Goal: Book appointment/travel/reservation

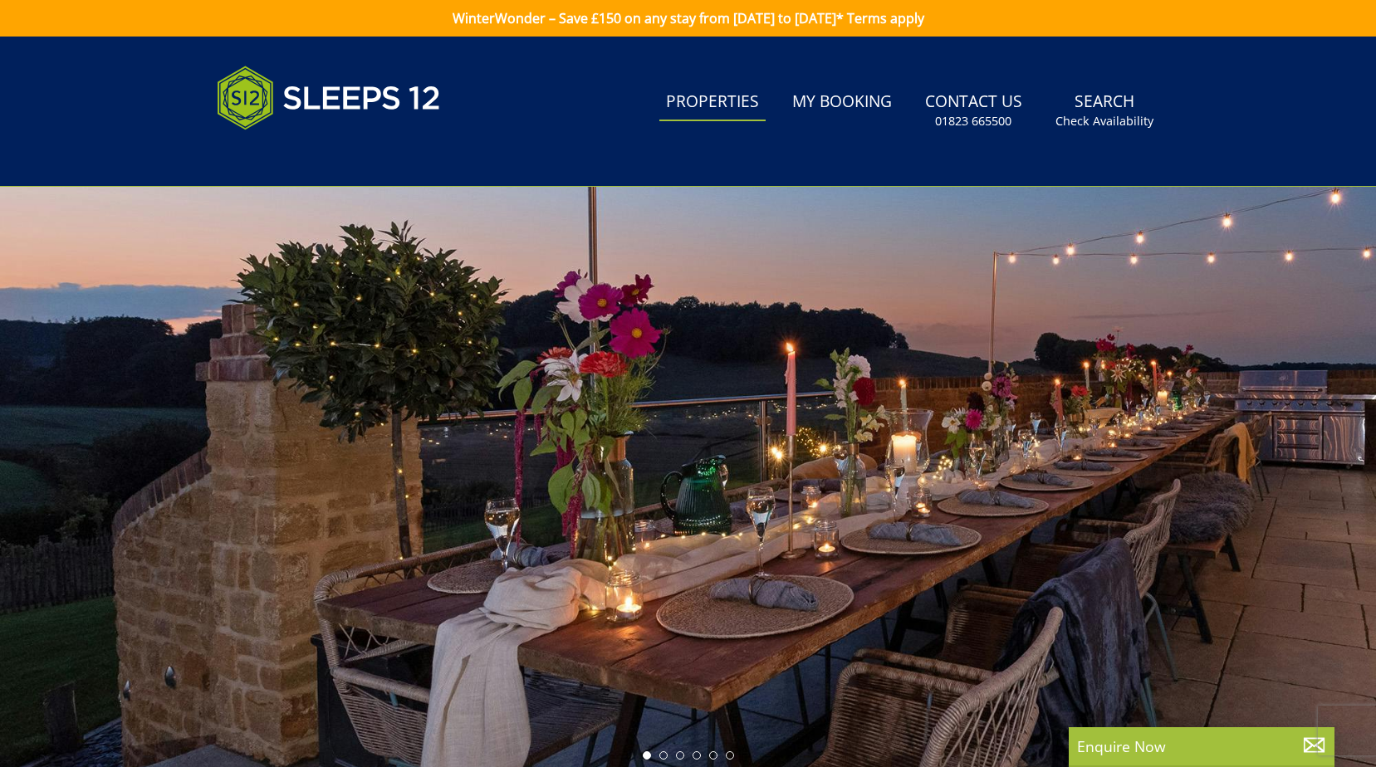
click at [715, 100] on link "Properties" at bounding box center [712, 102] width 106 height 37
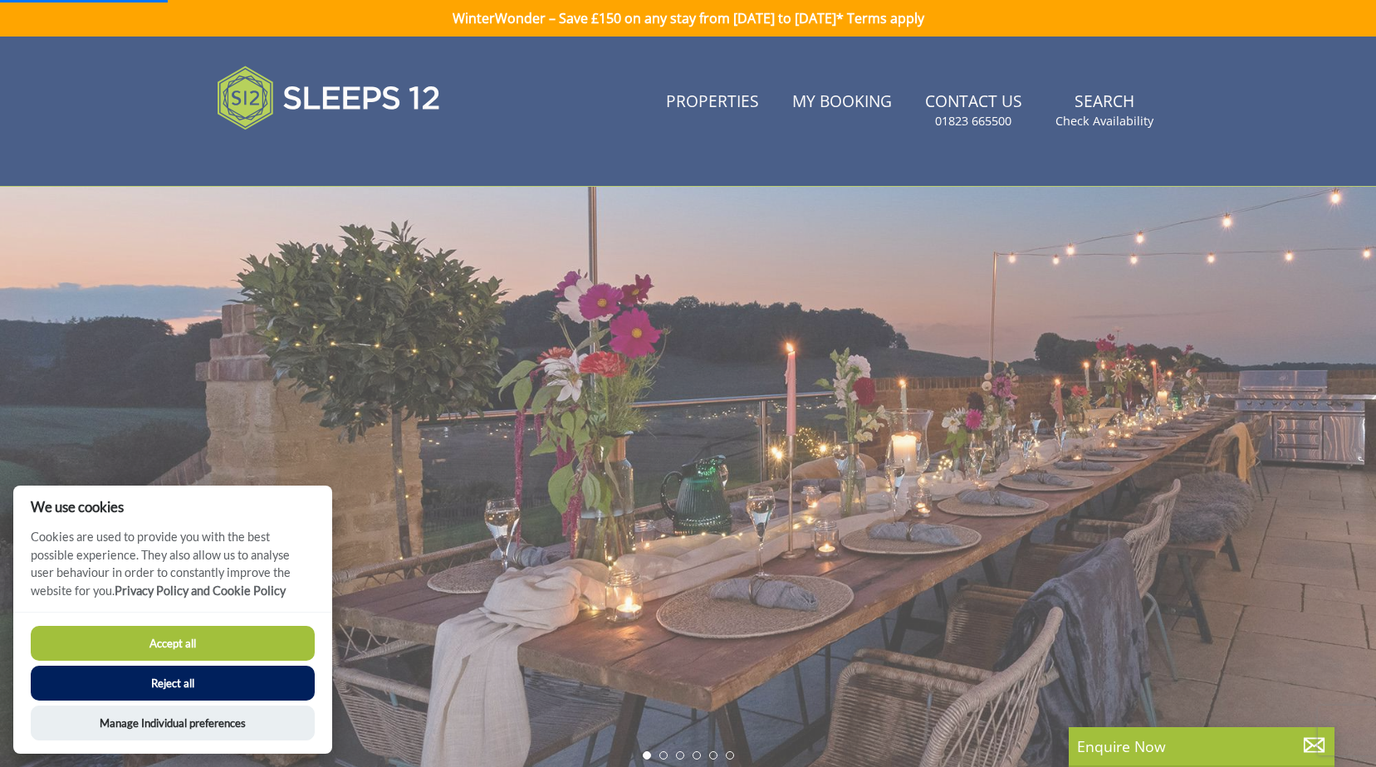
click at [213, 643] on button "Accept all" at bounding box center [173, 643] width 284 height 35
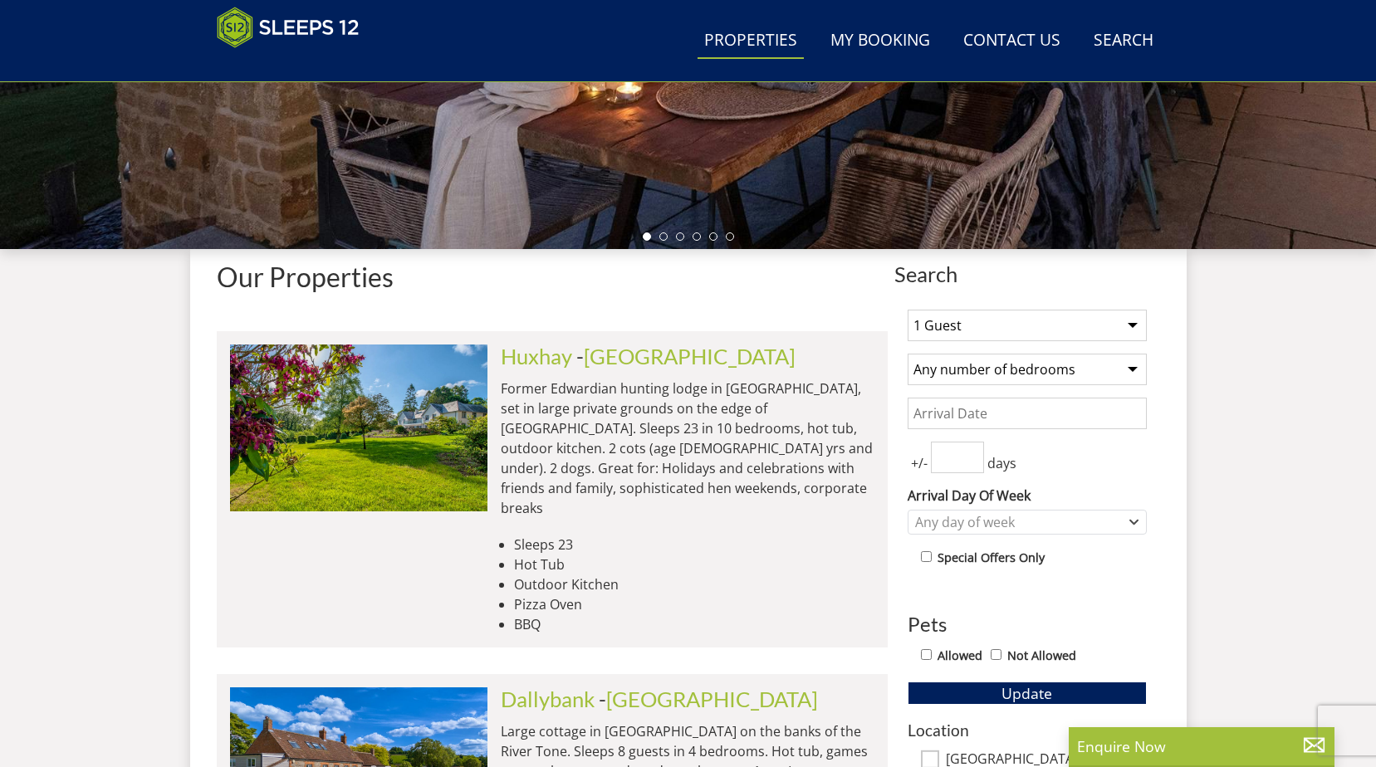
scroll to position [513, 0]
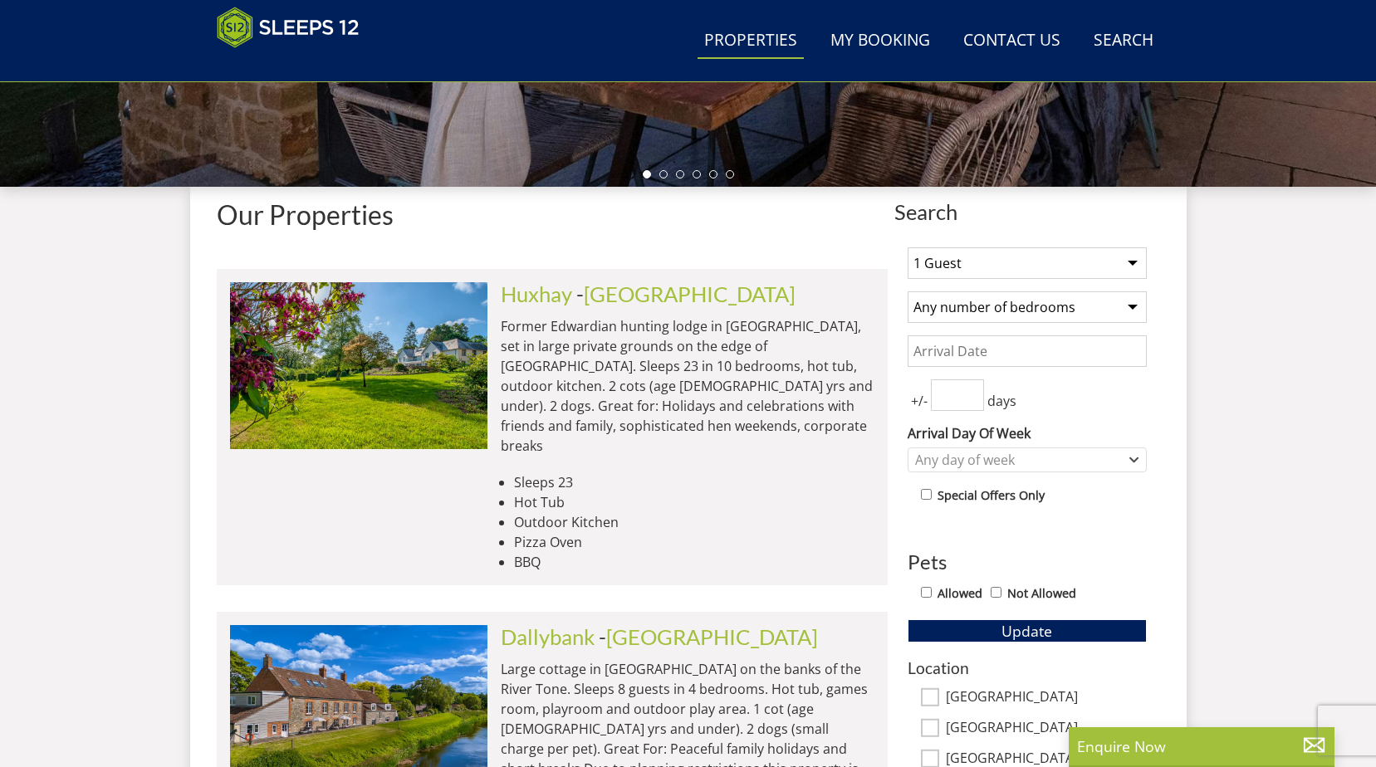
click at [1009, 266] on select "1 Guest 2 Guests 3 Guests 4 Guests 5 Guests 6 Guests 7 Guests 8 Guests 9 Guests…" at bounding box center [1026, 263] width 239 height 32
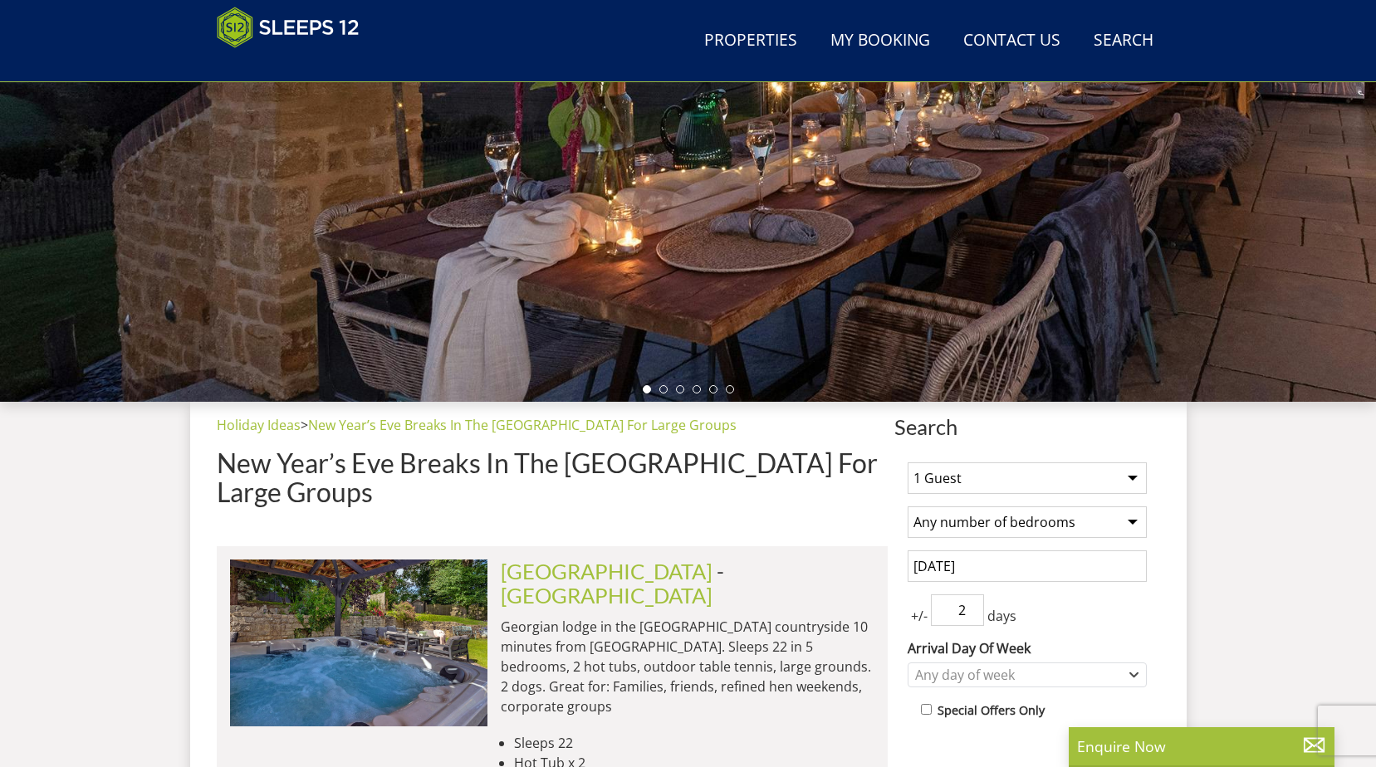
scroll to position [347, 0]
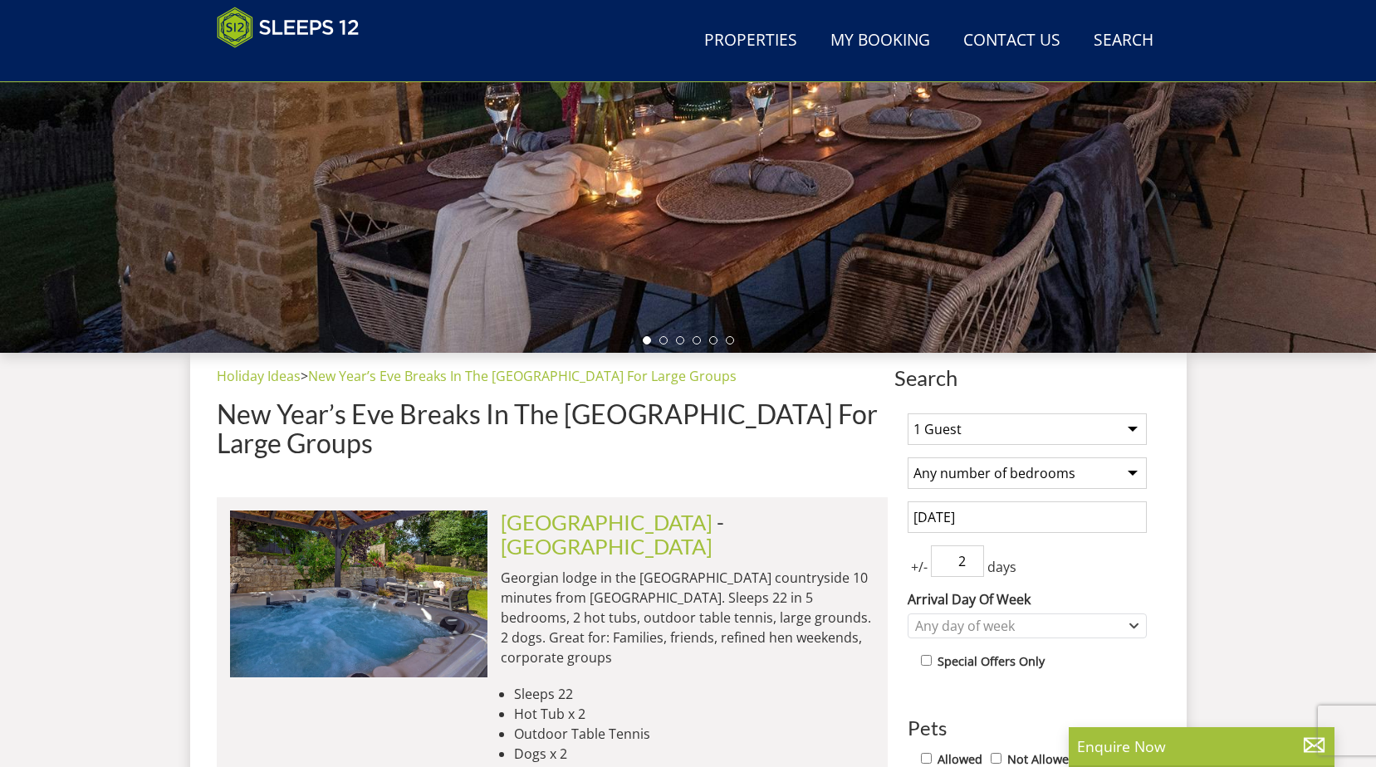
click at [1016, 420] on select "1 Guest 2 Guests 3 Guests 4 Guests 5 Guests 6 Guests 7 Guests 8 Guests 9 Guests…" at bounding box center [1026, 429] width 239 height 32
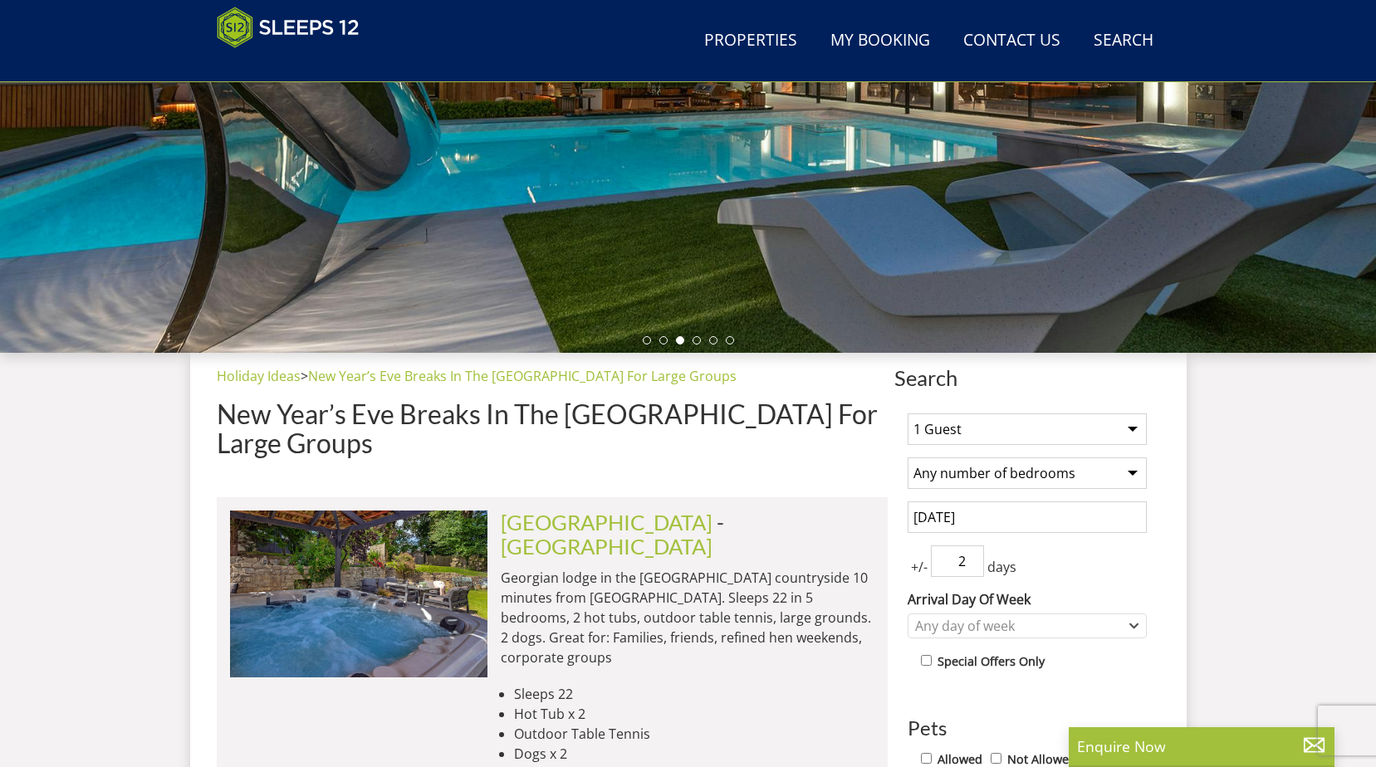
select select "20"
click at [907, 413] on select "1 Guest 2 Guests 3 Guests 4 Guests 5 Guests 6 Guests 7 Guests 8 Guests 9 Guests…" at bounding box center [1026, 429] width 239 height 32
click at [1102, 479] on select "Any number of bedrooms 3 Bedrooms 4 Bedrooms 5 Bedrooms 6 Bedrooms 7 Bedrooms 8…" at bounding box center [1026, 473] width 239 height 32
click at [1070, 548] on div "+/- 2 days" at bounding box center [1026, 561] width 239 height 32
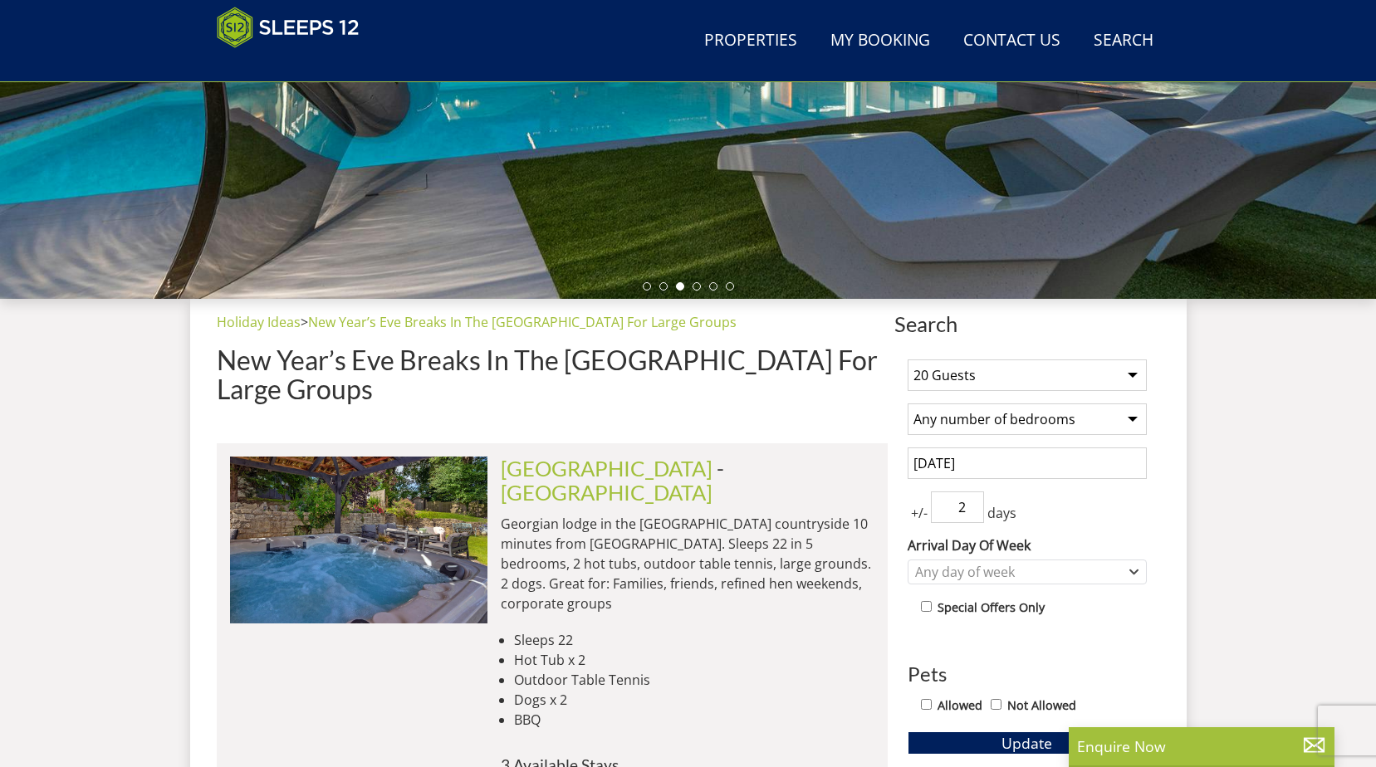
scroll to position [430, 0]
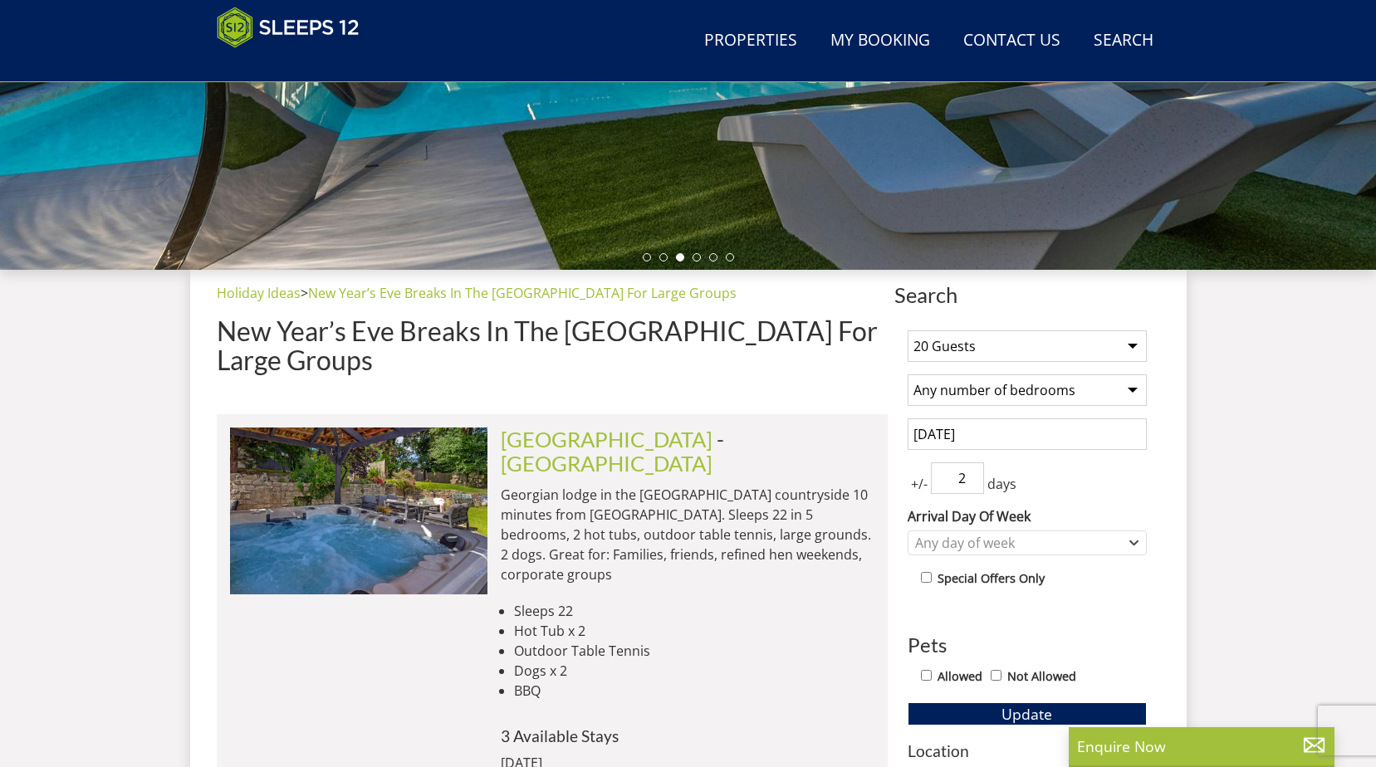
click at [990, 430] on input "[DATE]" at bounding box center [1026, 434] width 239 height 32
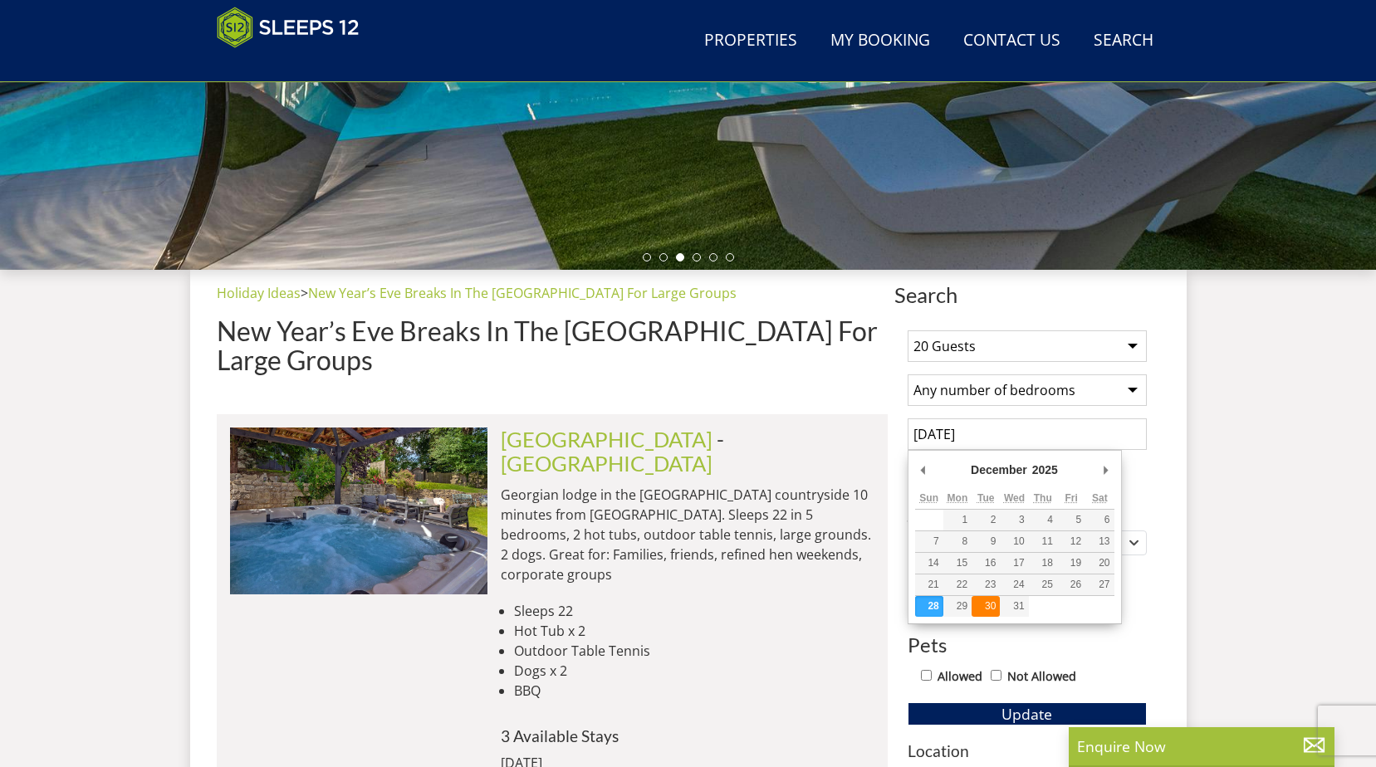
type input "[DATE]"
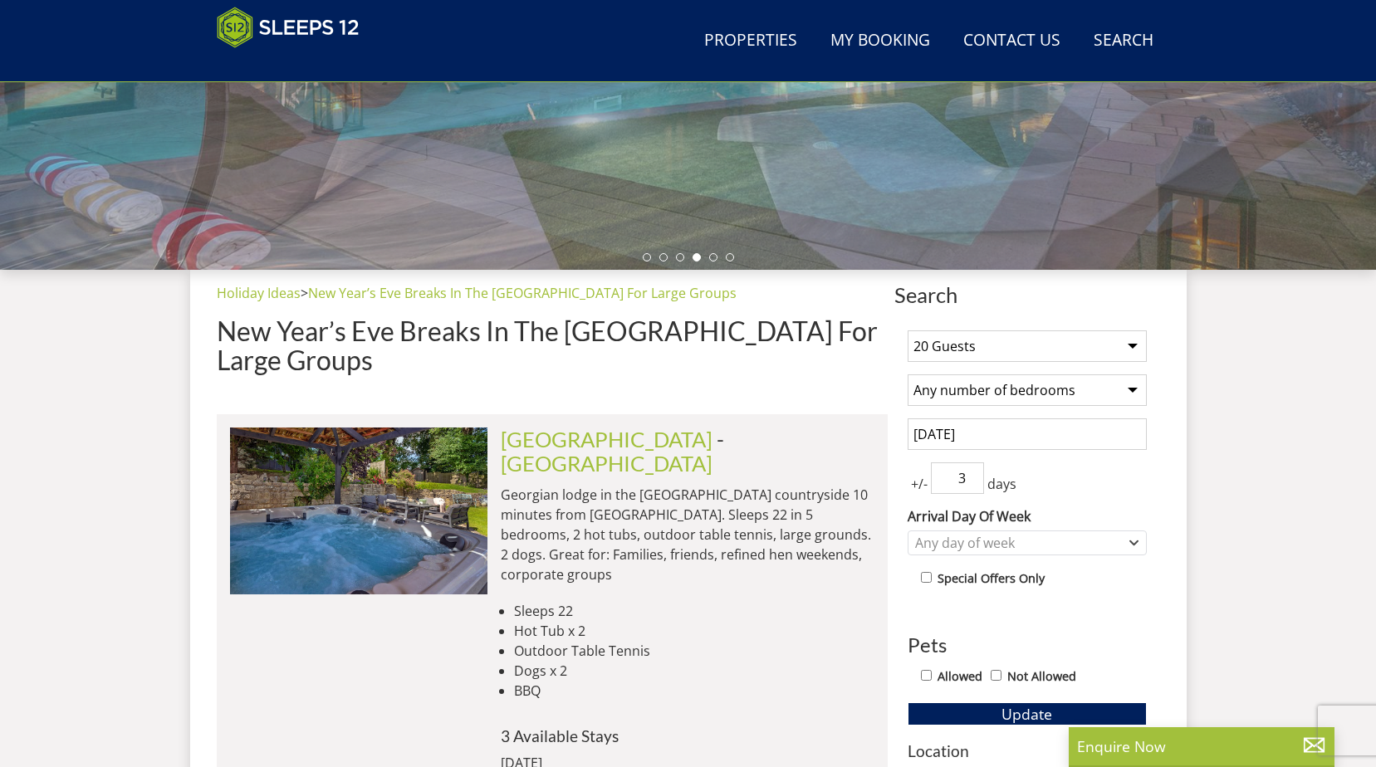
click at [971, 472] on input "3" at bounding box center [957, 478] width 53 height 32
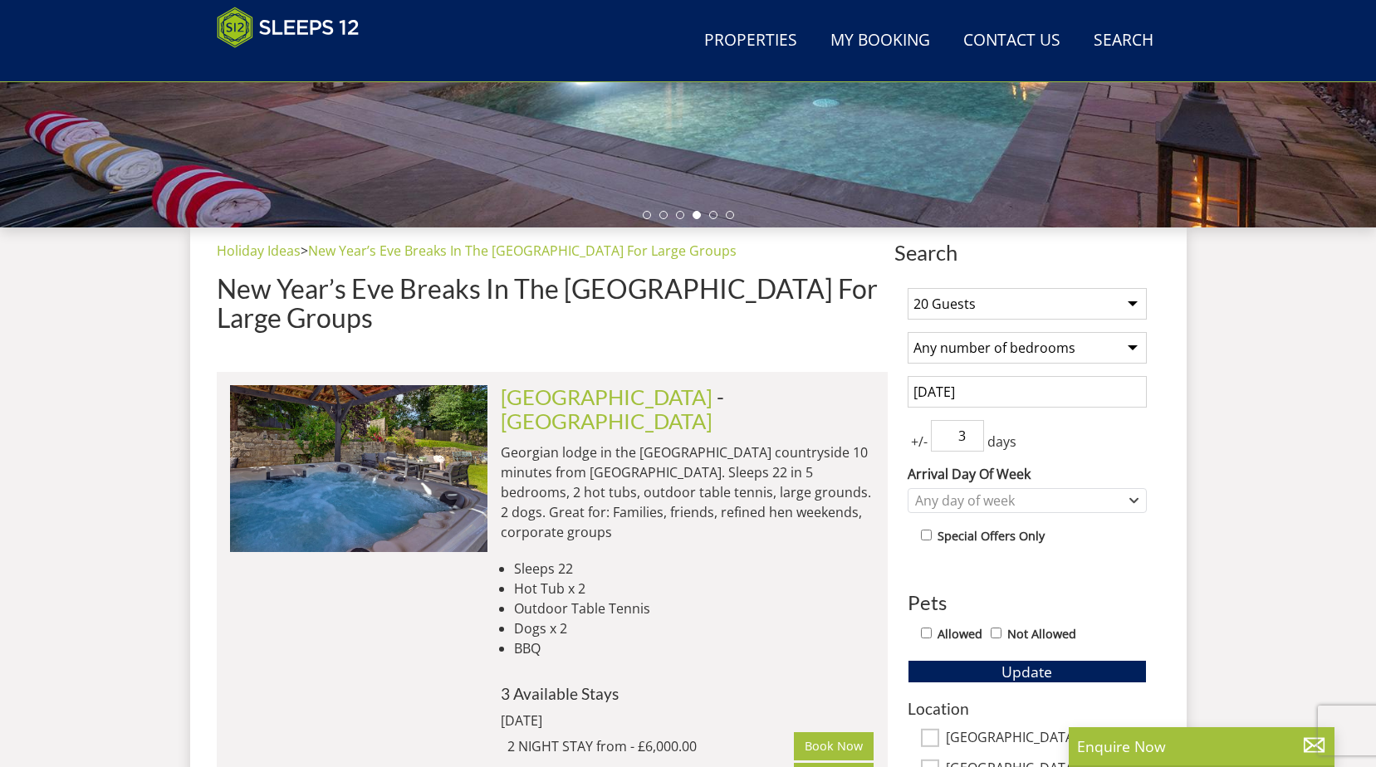
scroll to position [513, 0]
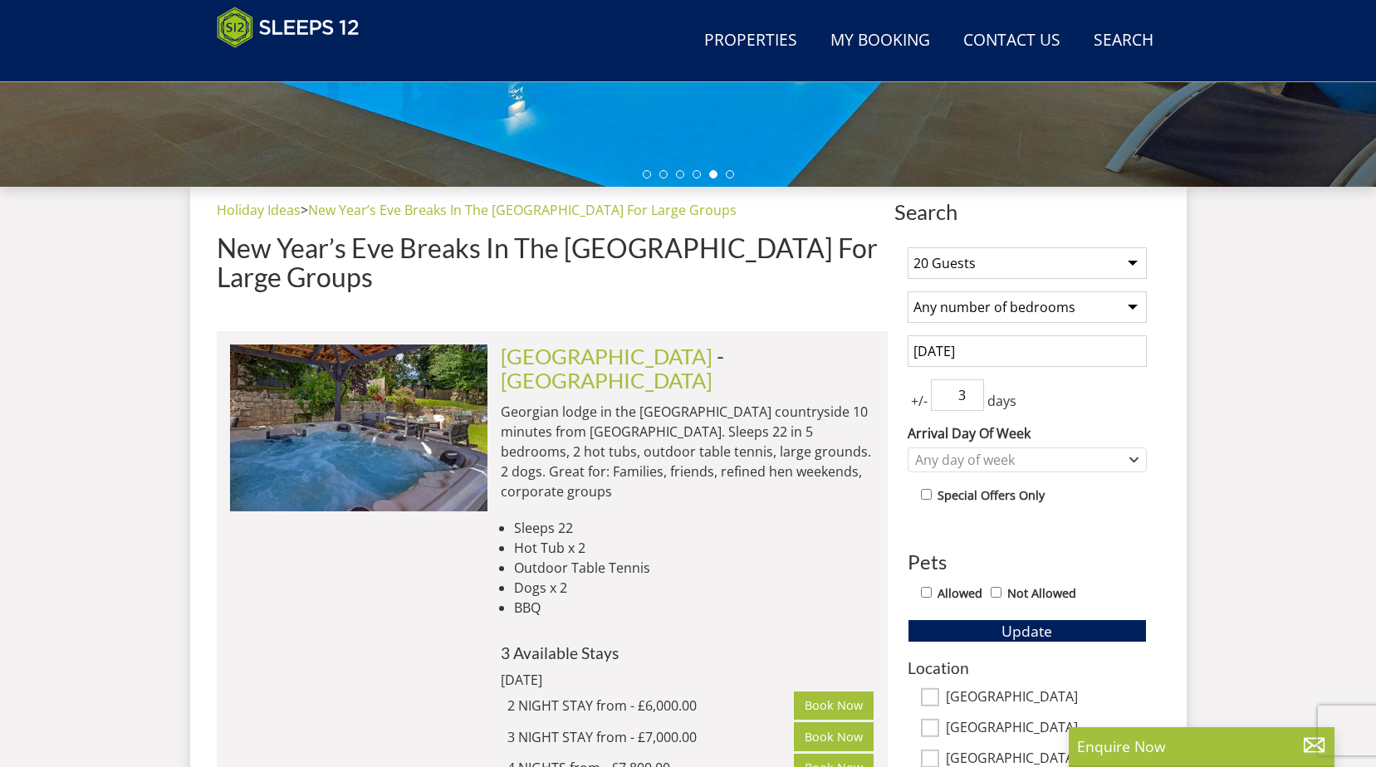
click at [921, 405] on span "+/-" at bounding box center [918, 401] width 23 height 20
click at [924, 403] on span "+/-" at bounding box center [918, 401] width 23 height 20
click at [1072, 347] on input "[DATE]" at bounding box center [1026, 351] width 239 height 32
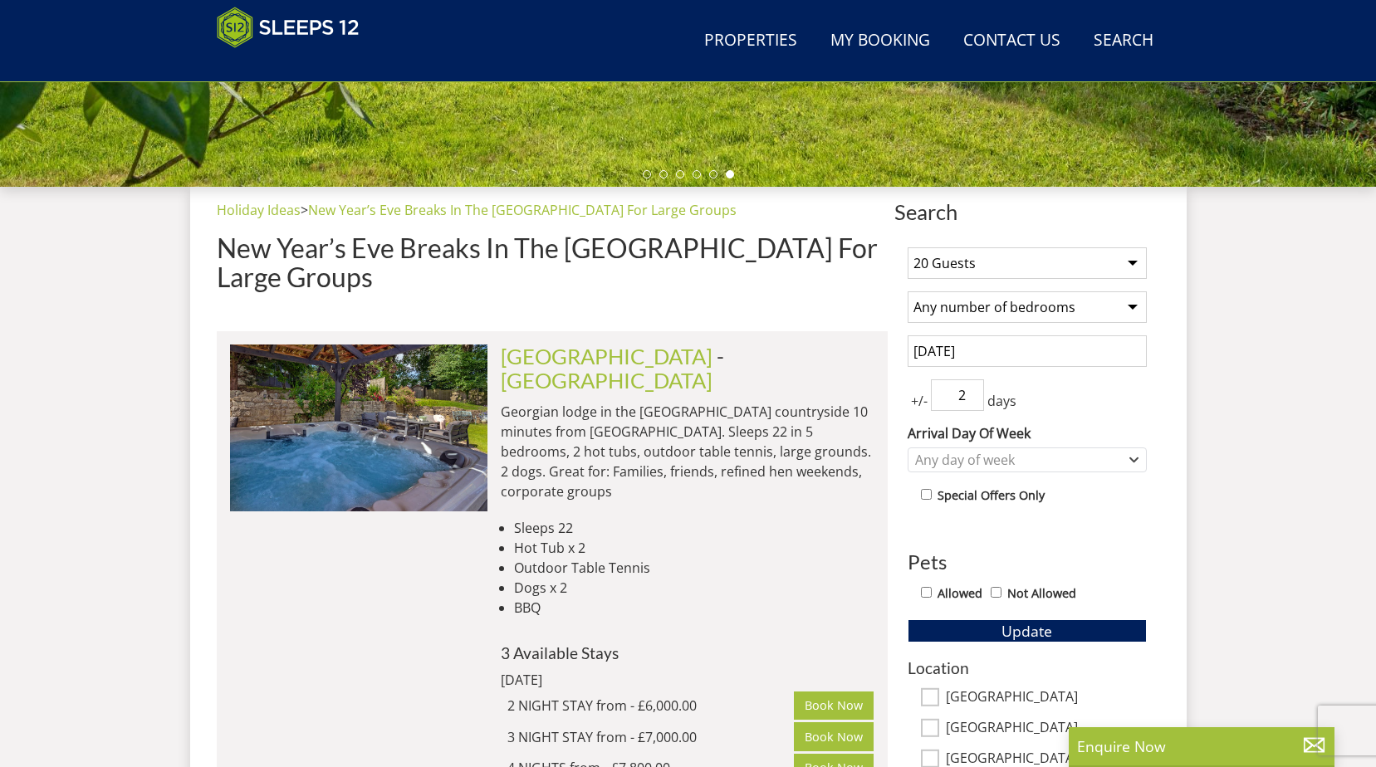
click at [970, 402] on input "2" at bounding box center [957, 395] width 53 height 32
click at [970, 402] on input "1" at bounding box center [957, 395] width 53 height 32
click at [970, 402] on input "0" at bounding box center [957, 395] width 53 height 32
click at [1058, 398] on div "+/- 0 days" at bounding box center [1026, 395] width 239 height 32
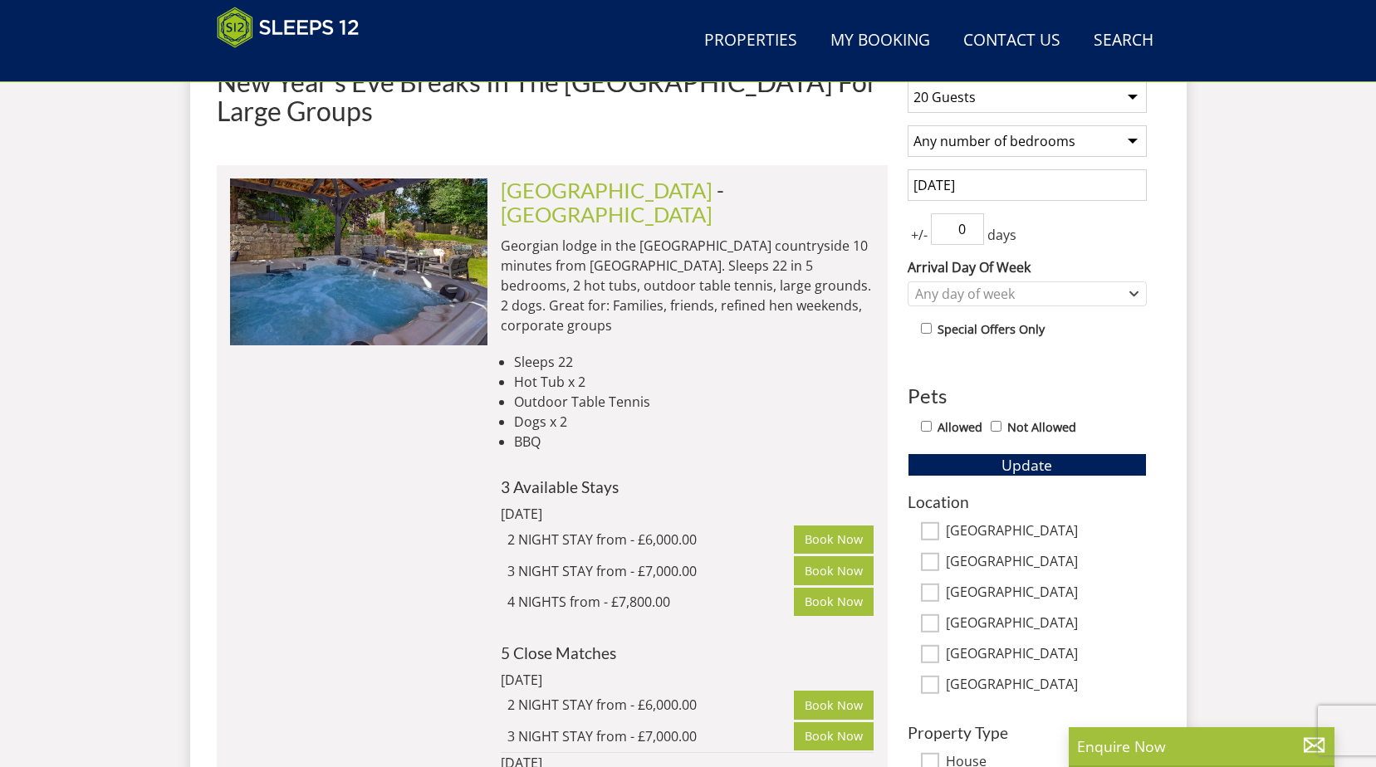
scroll to position [596, 0]
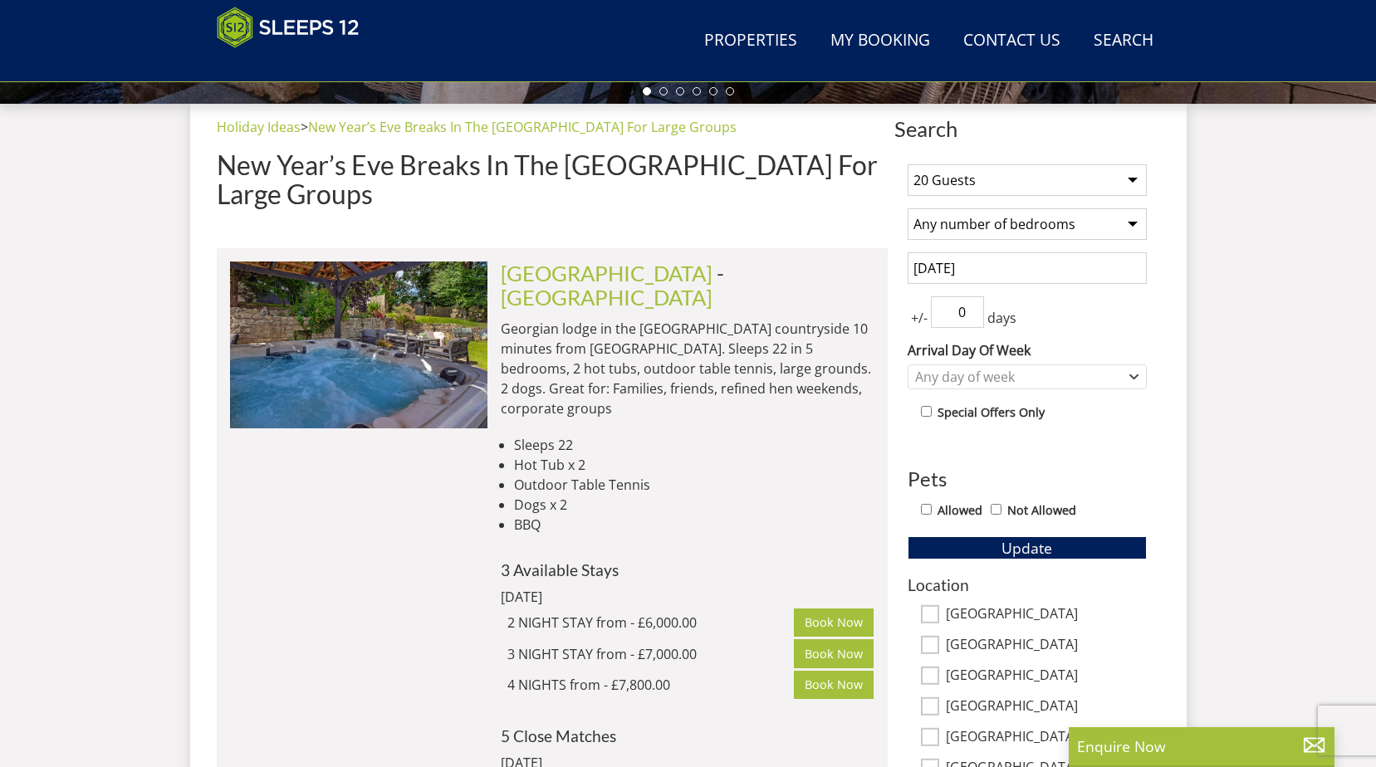
click at [911, 320] on span "+/-" at bounding box center [918, 318] width 23 height 20
click at [997, 268] on input "[DATE]" at bounding box center [1026, 268] width 239 height 32
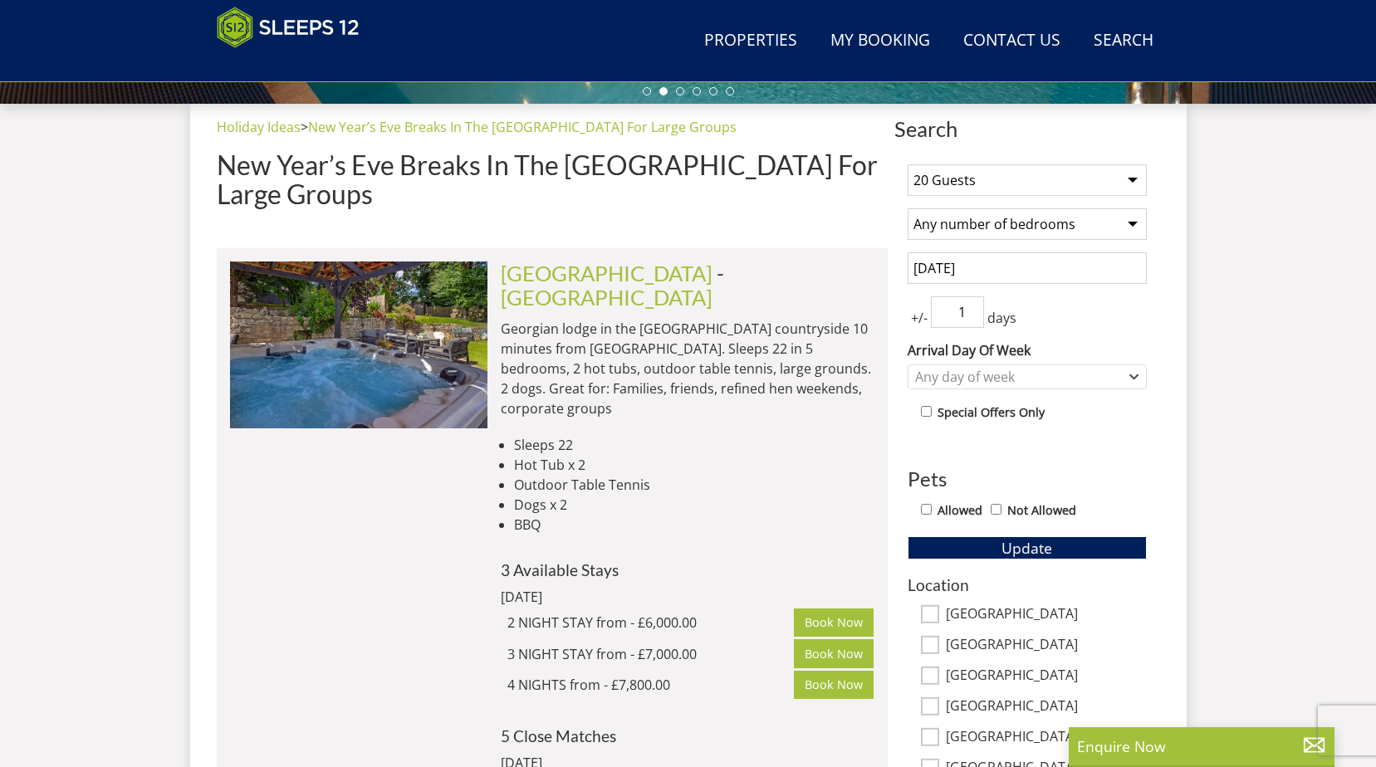
type input "1"
click at [974, 309] on input "1" at bounding box center [957, 312] width 53 height 32
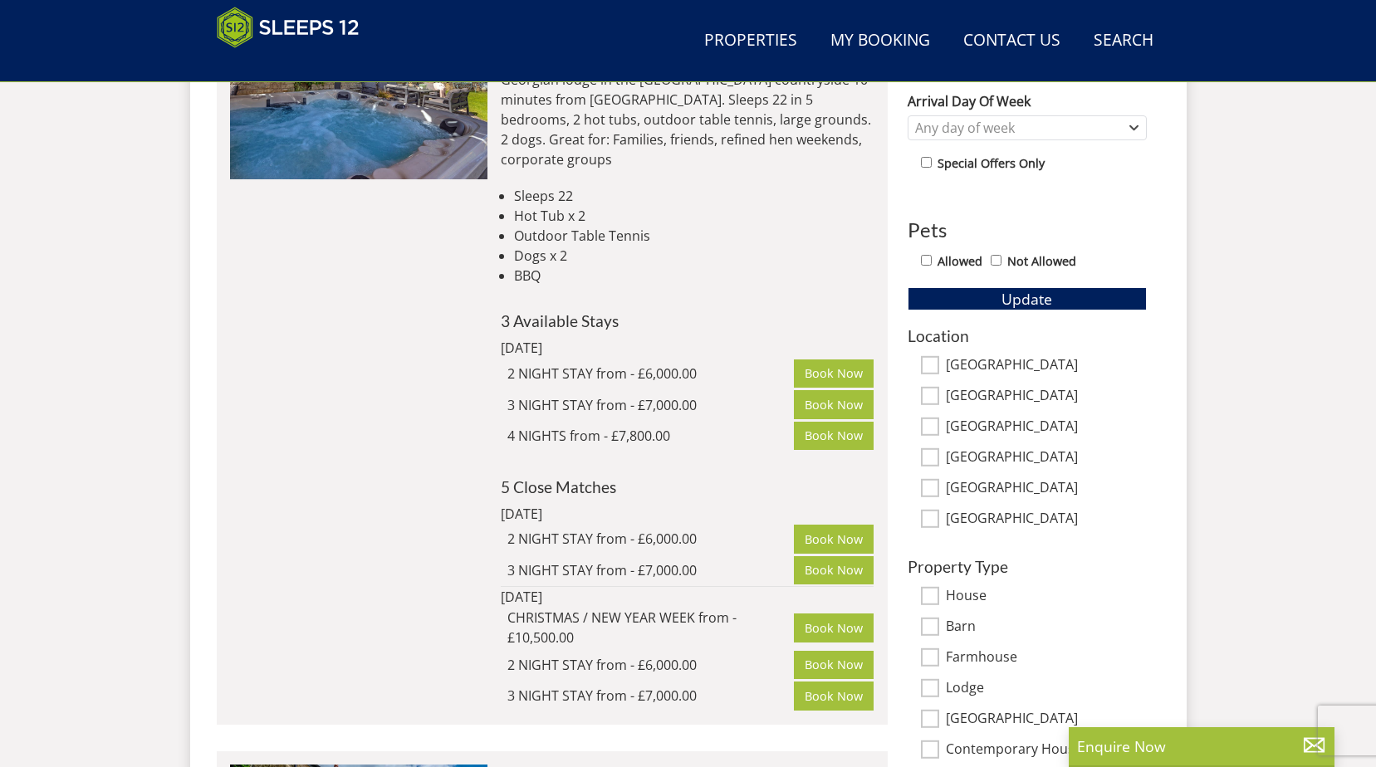
scroll to position [762, 0]
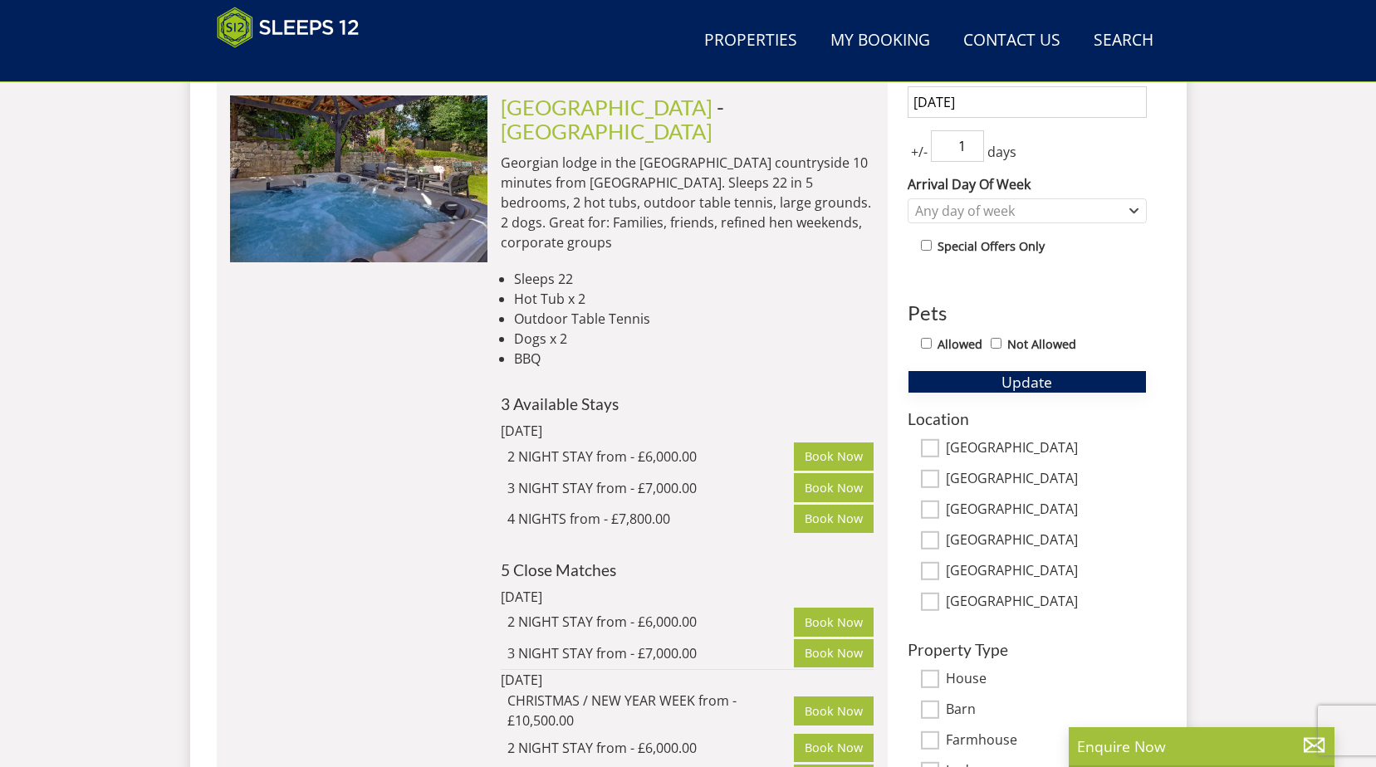
click at [1055, 380] on button "Update" at bounding box center [1026, 381] width 239 height 23
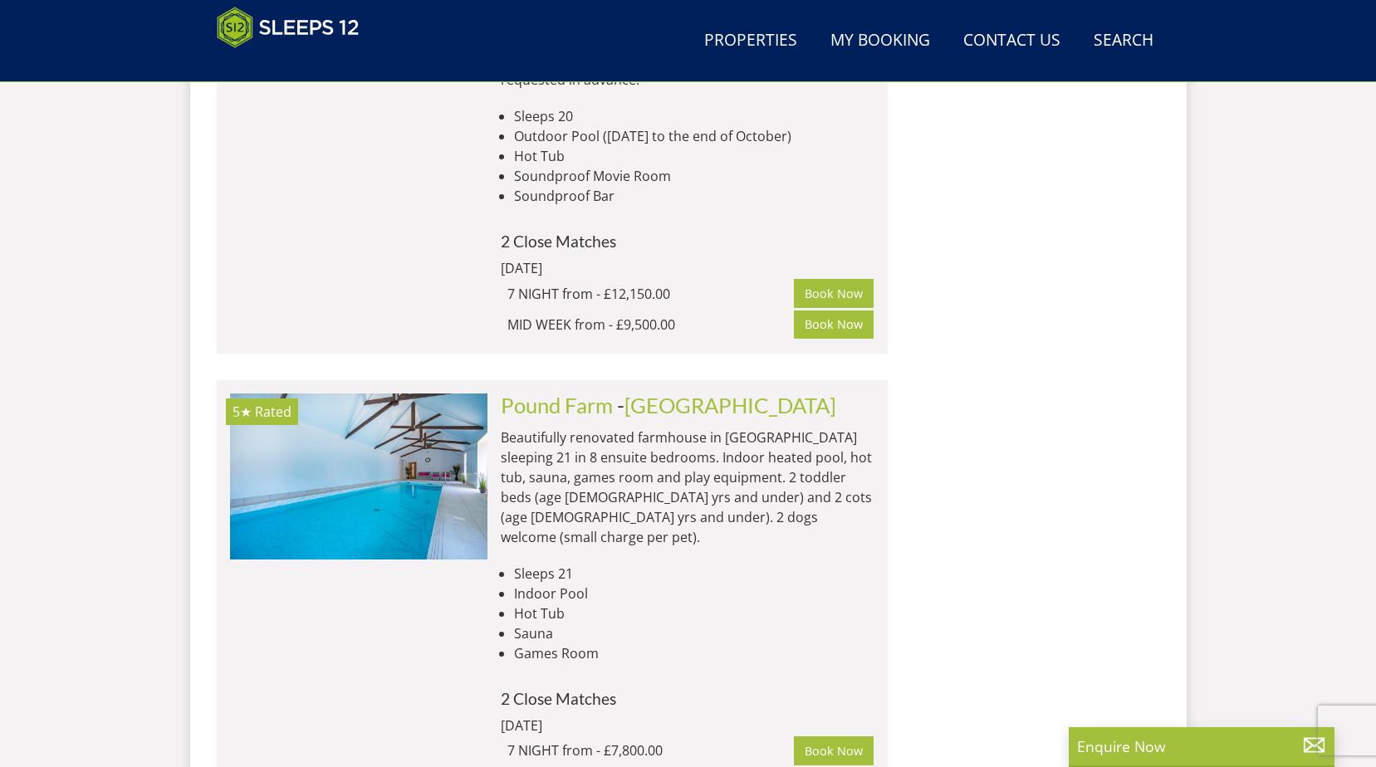
scroll to position [3418, 0]
